Goal: Task Accomplishment & Management: Manage account settings

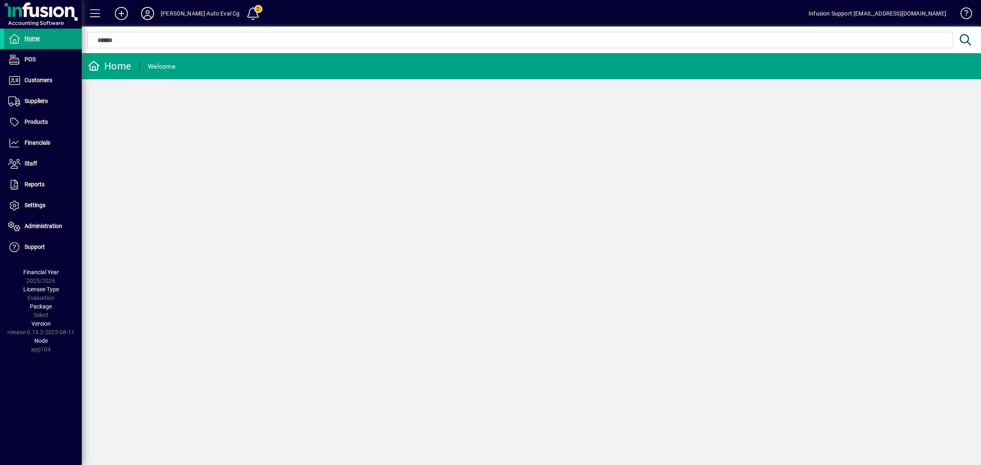
click at [146, 13] on icon at bounding box center [147, 13] width 16 height 13
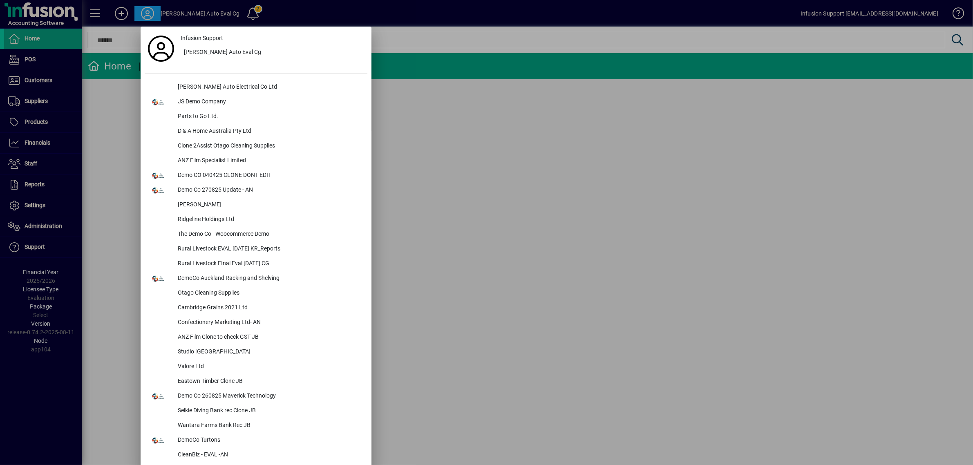
click at [519, 104] on div at bounding box center [486, 232] width 973 height 465
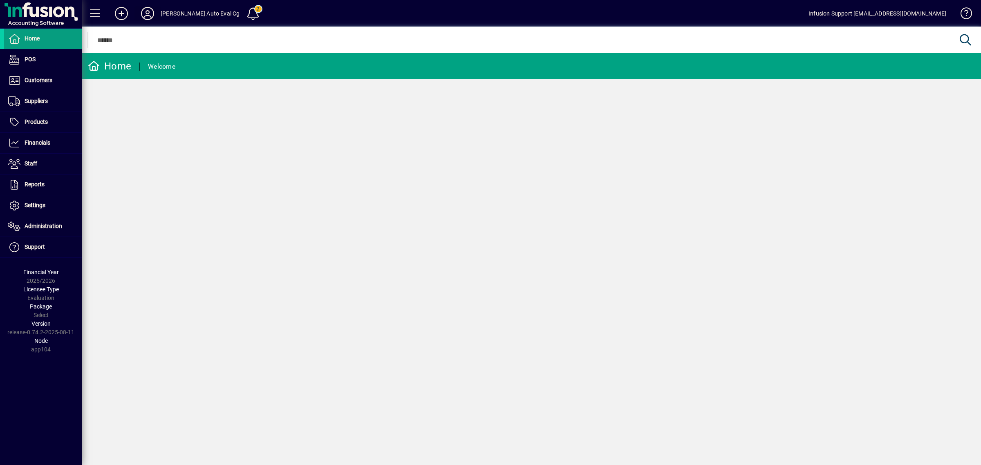
click at [150, 17] on icon at bounding box center [147, 13] width 16 height 13
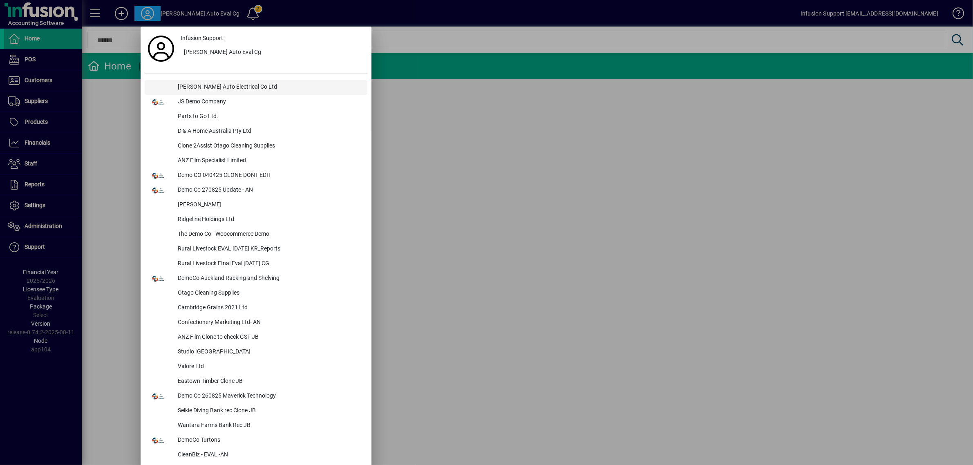
click at [184, 84] on div "[PERSON_NAME] Auto Electrical Co Ltd" at bounding box center [269, 87] width 196 height 15
